Goal: Navigation & Orientation: Find specific page/section

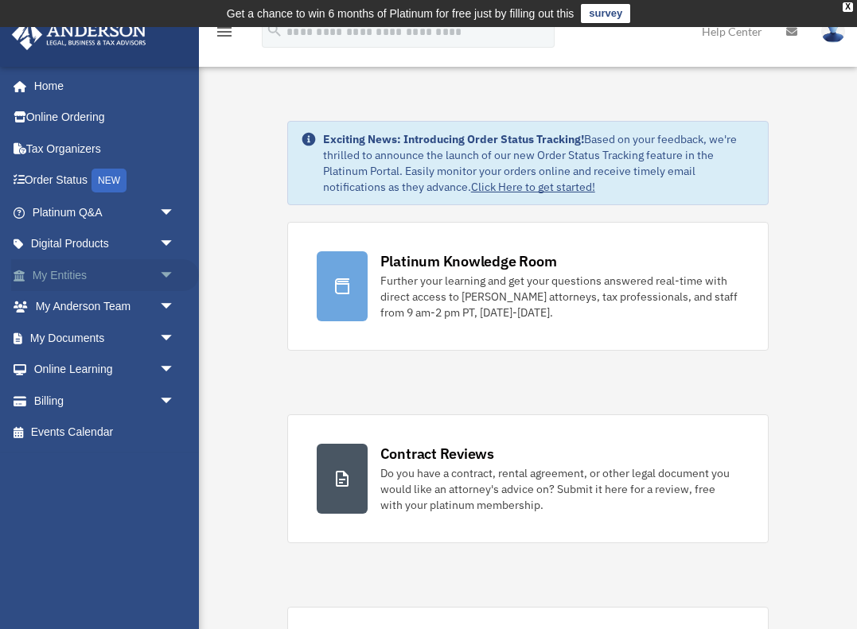
click at [143, 272] on link "My Entities arrow_drop_down" at bounding box center [105, 275] width 188 height 32
click at [165, 271] on span "arrow_drop_down" at bounding box center [175, 275] width 32 height 33
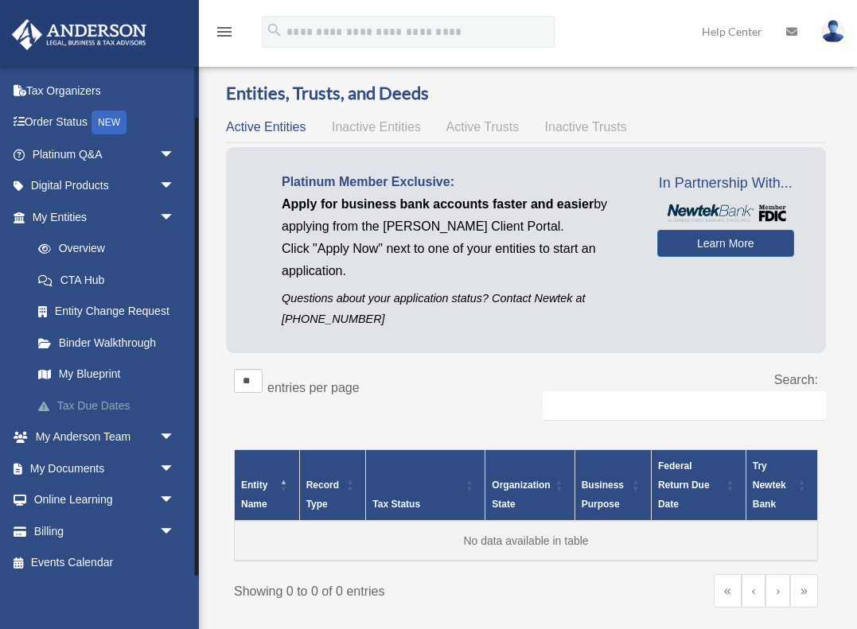
scroll to position [57, 0]
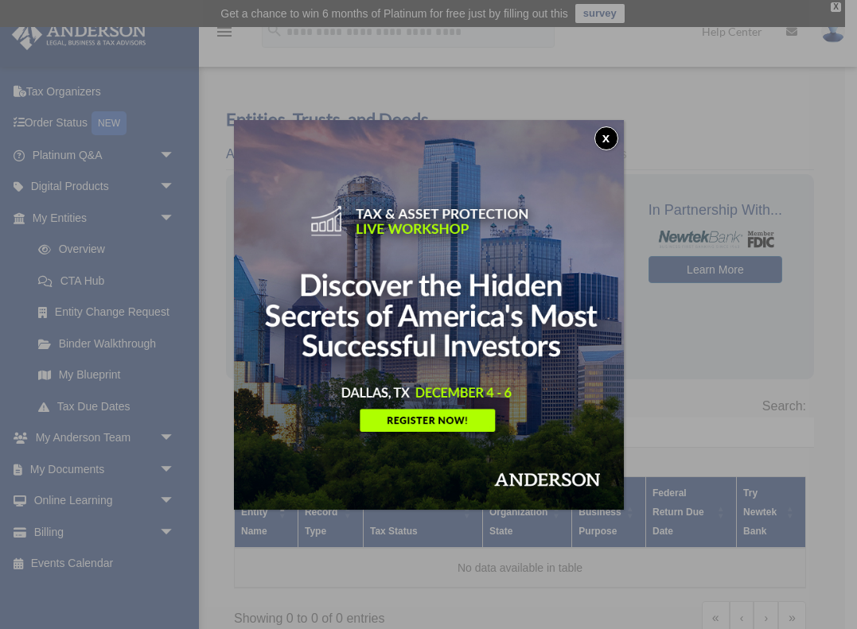
click at [603, 139] on button "x" at bounding box center [606, 139] width 24 height 24
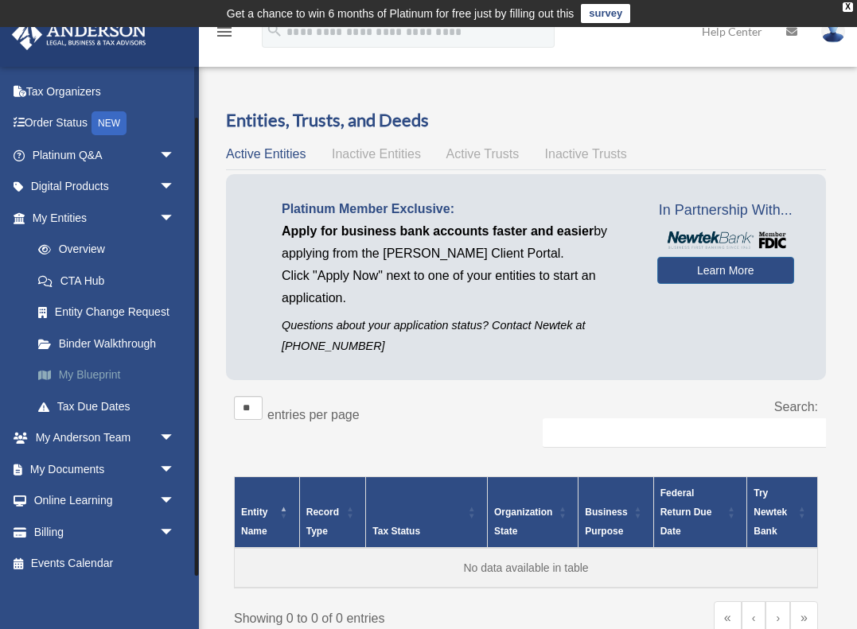
click at [104, 368] on link "My Blueprint" at bounding box center [110, 376] width 177 height 32
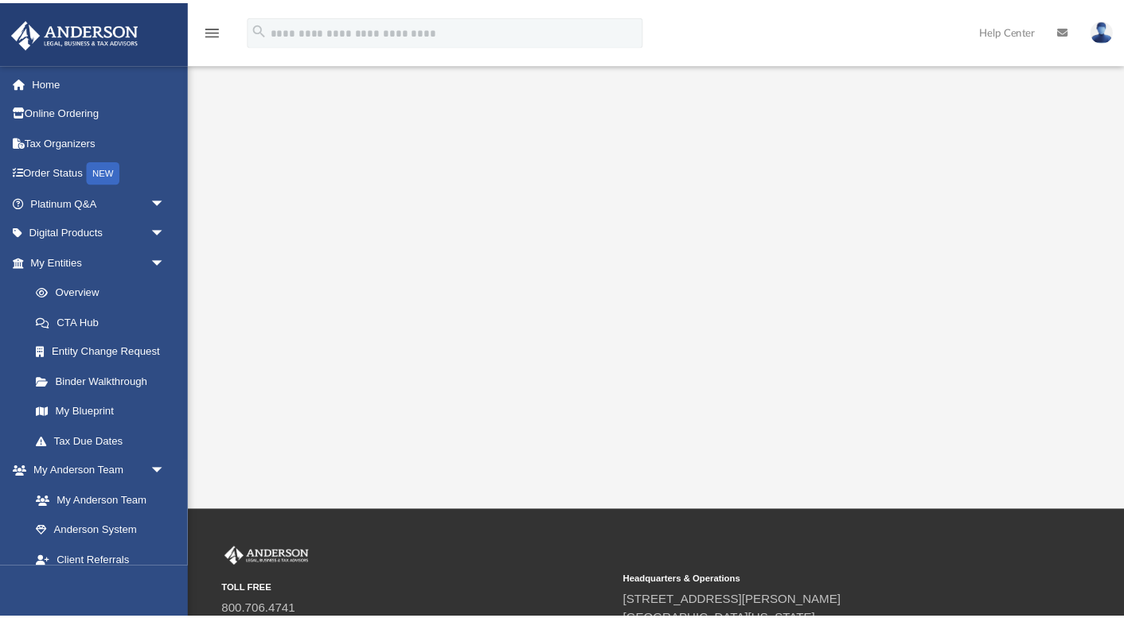
scroll to position [274, 0]
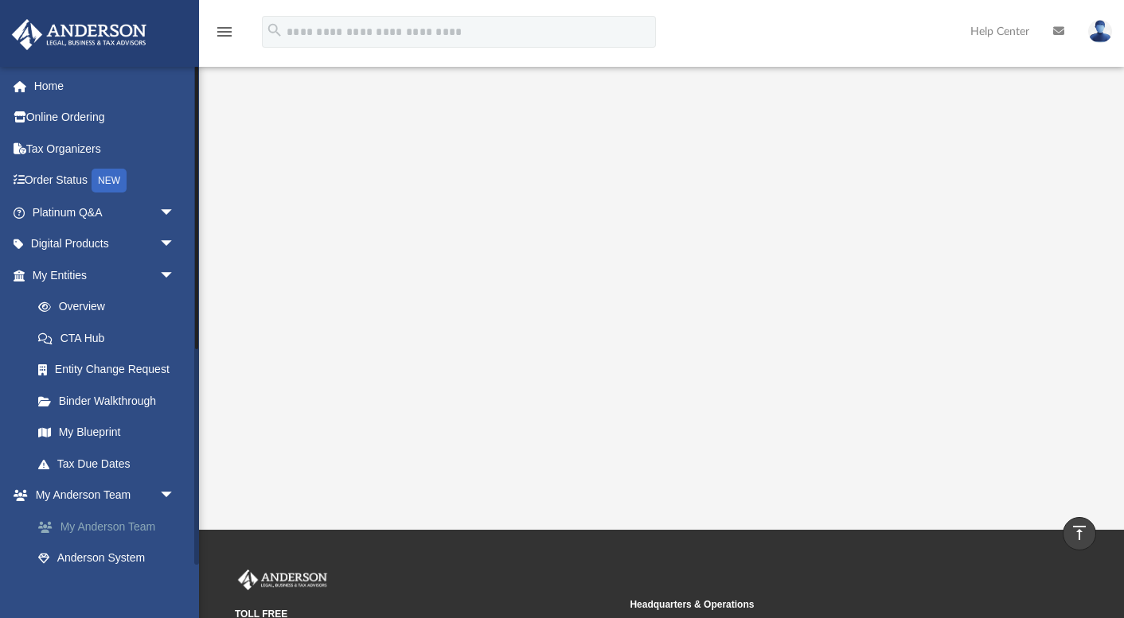
click at [134, 520] on link "My Anderson Team" at bounding box center [110, 527] width 177 height 32
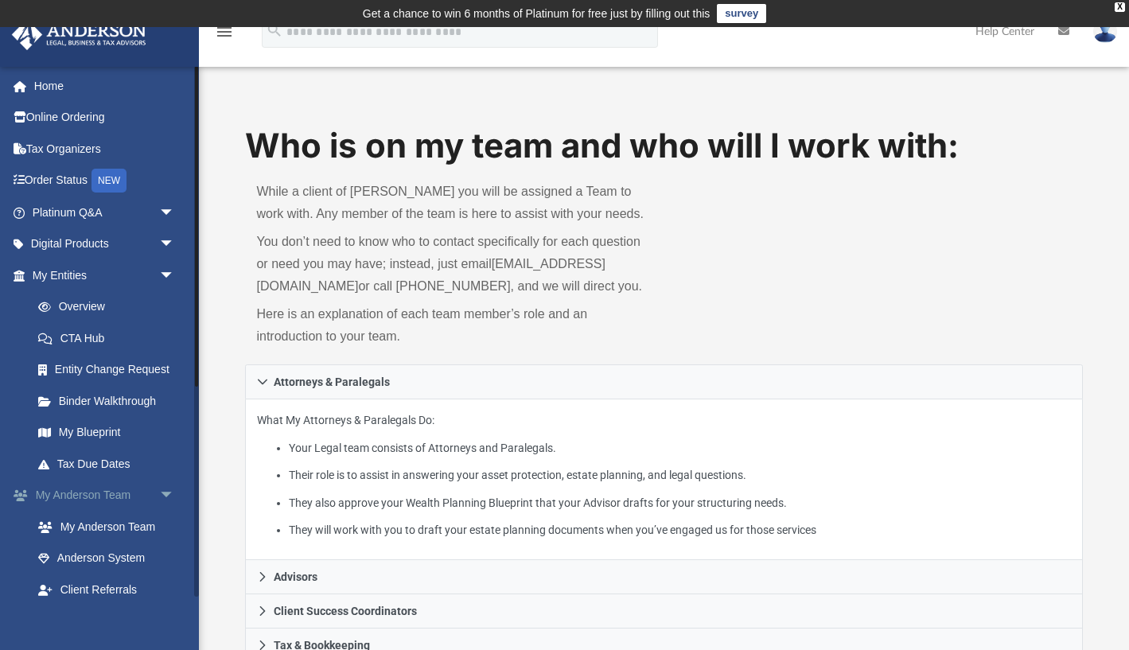
click at [109, 488] on link "My [PERSON_NAME] Team arrow_drop_down" at bounding box center [105, 496] width 188 height 32
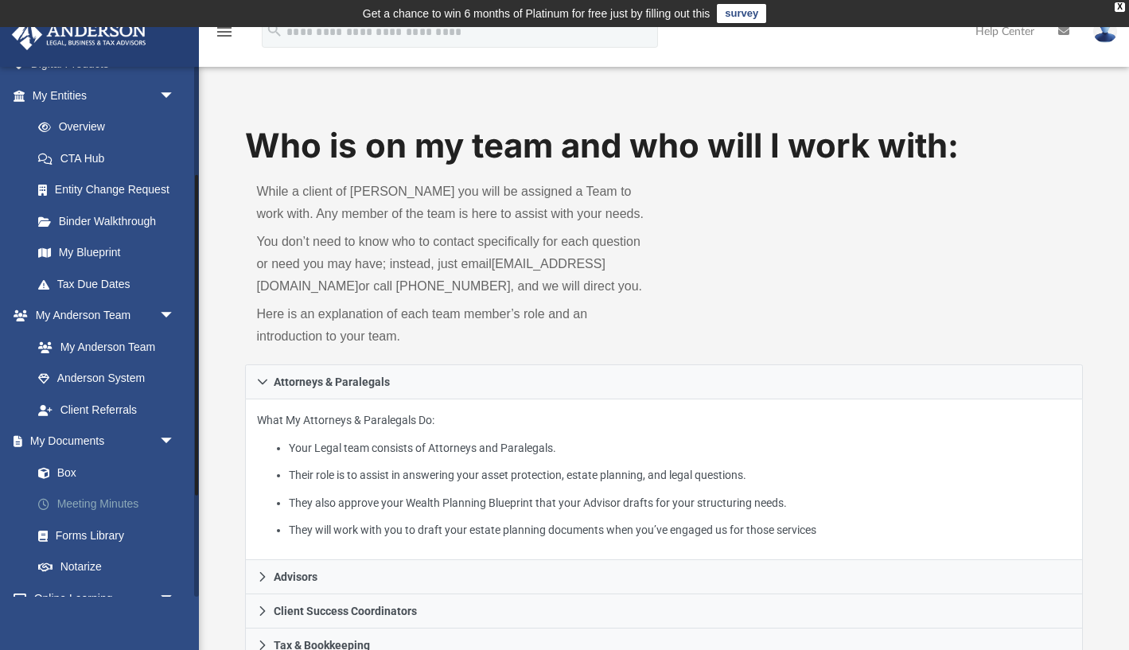
scroll to position [182, 0]
click at [119, 430] on link "My Documents arrow_drop_down" at bounding box center [105, 439] width 188 height 32
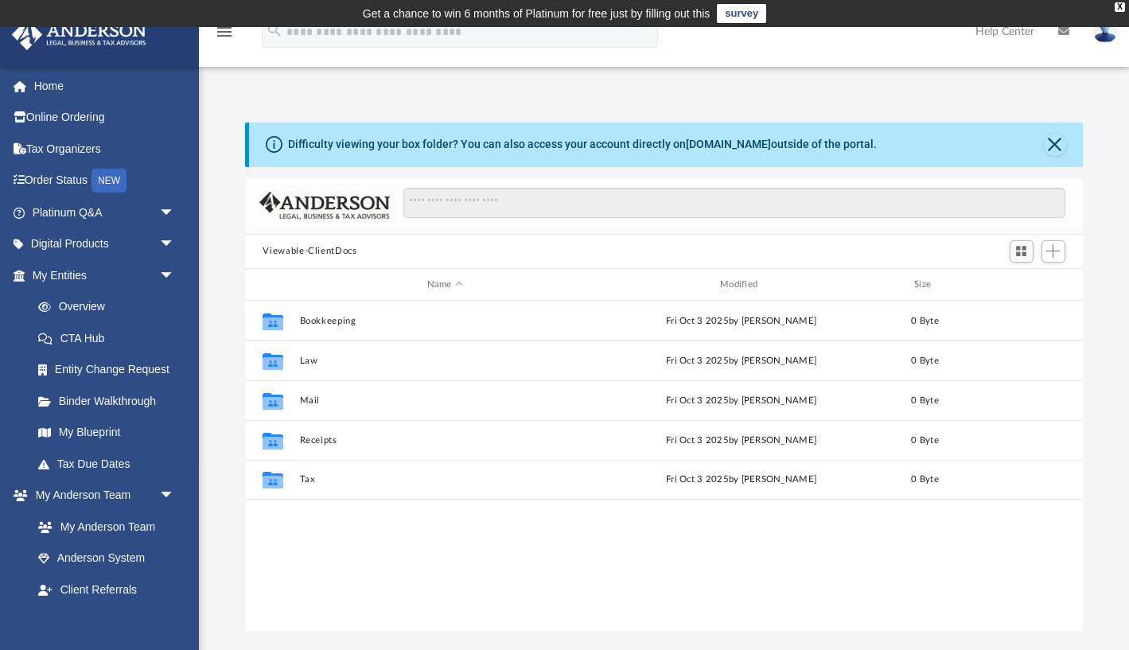
click at [218, 35] on icon "menu" at bounding box center [224, 31] width 19 height 19
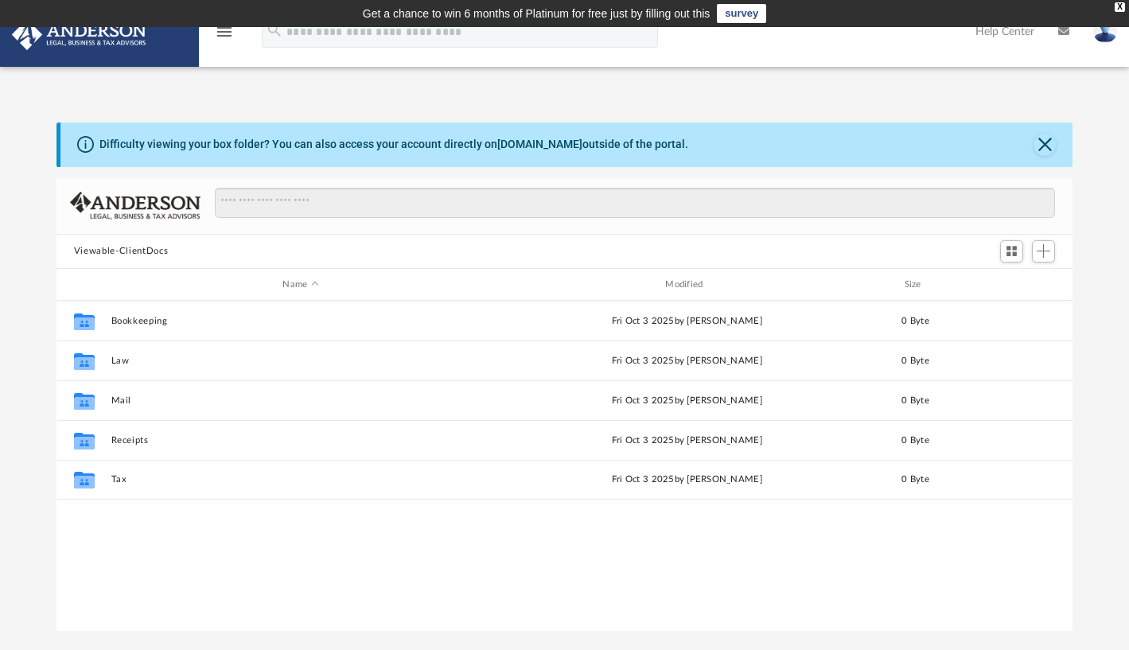
scroll to position [1, 1]
click at [856, 140] on button "Close" at bounding box center [1045, 145] width 22 height 22
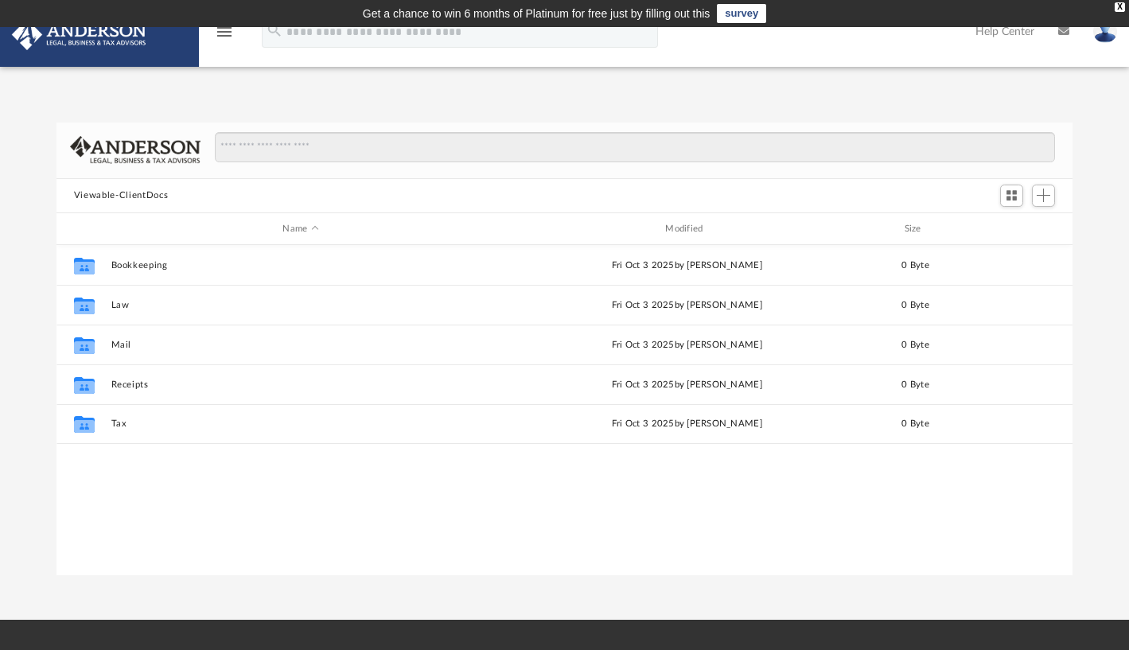
click at [154, 53] on link at bounding box center [99, 33] width 200 height 68
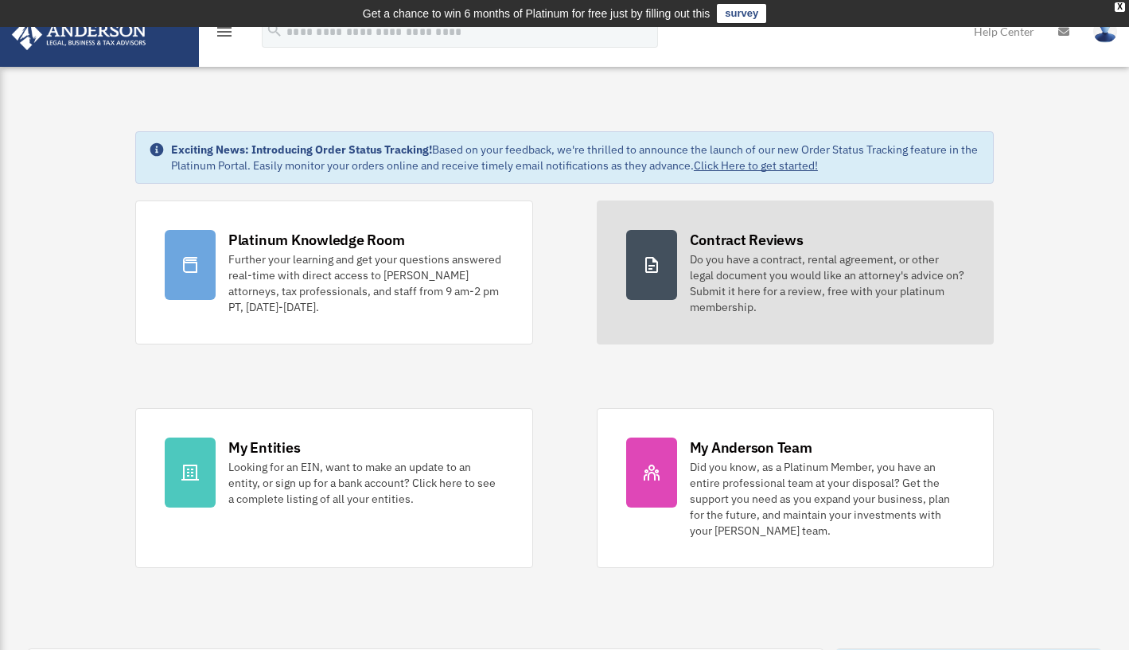
click at [670, 265] on div at bounding box center [651, 265] width 51 height 70
